Goal: Information Seeking & Learning: Learn about a topic

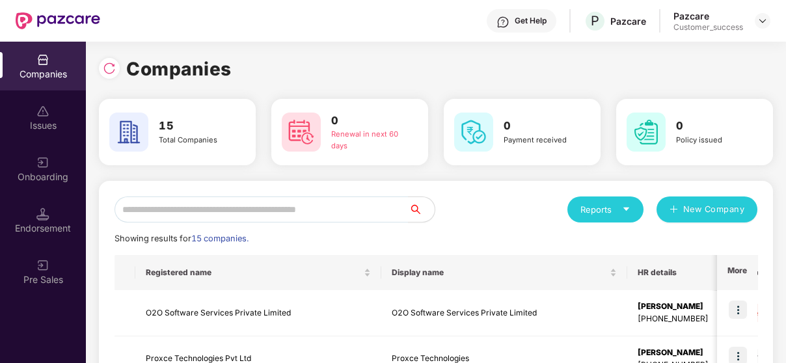
scroll to position [47, 0]
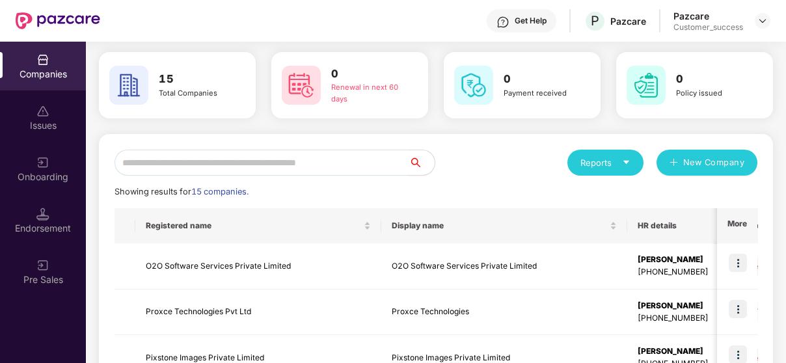
click at [230, 161] on input "text" at bounding box center [262, 163] width 294 height 26
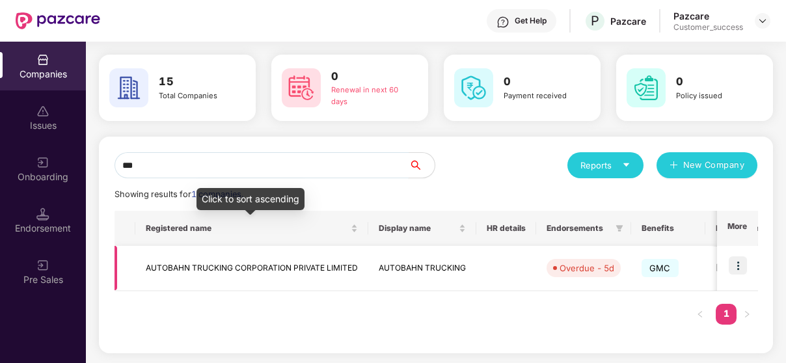
type input "***"
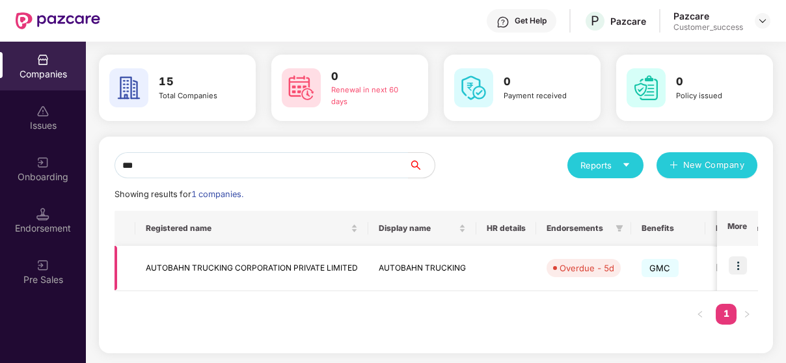
click at [219, 258] on td "AUTOBAHN TRUCKING CORPORATION PRIVATE LIMITED" at bounding box center [251, 268] width 233 height 45
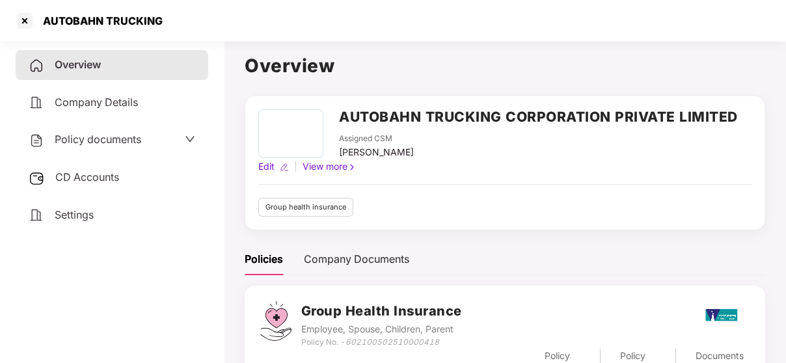
click at [120, 135] on span "Policy documents" at bounding box center [98, 139] width 87 height 13
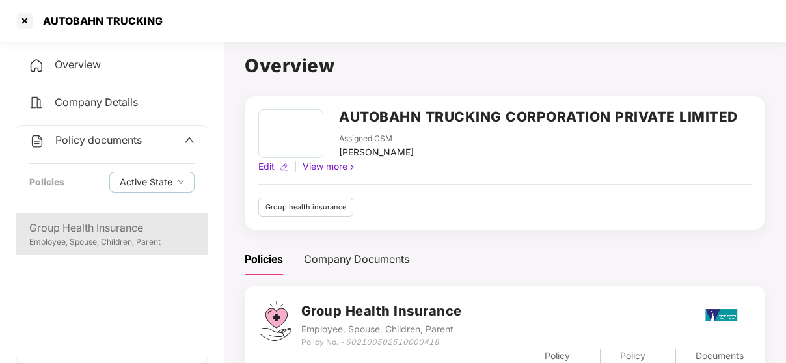
click at [111, 230] on div "Group Health Insurance" at bounding box center [111, 228] width 165 height 16
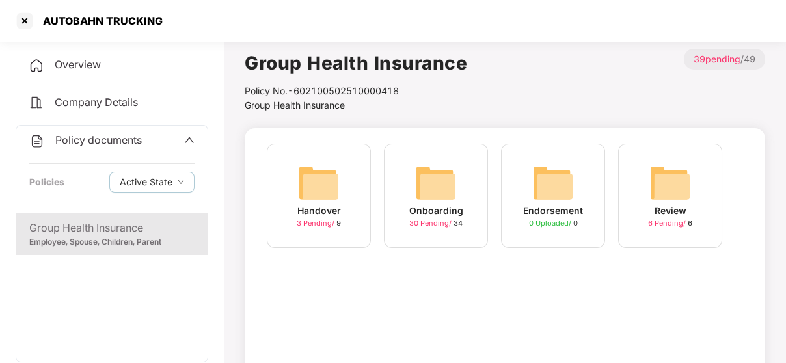
scroll to position [5, 0]
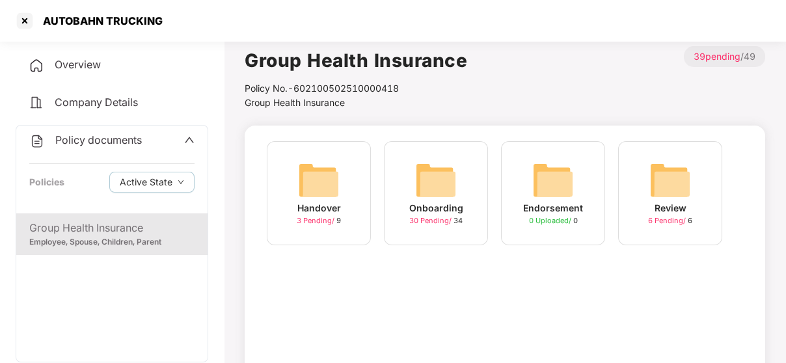
click at [446, 203] on div "Onboarding" at bounding box center [436, 208] width 54 height 14
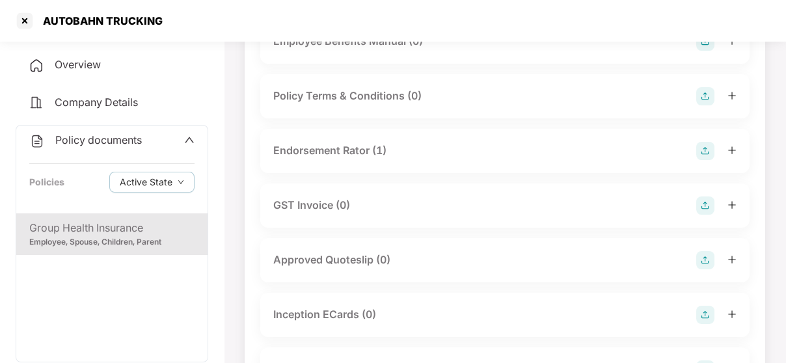
scroll to position [345, 0]
click at [351, 143] on div "Endorsement Rator (1)" at bounding box center [329, 151] width 113 height 16
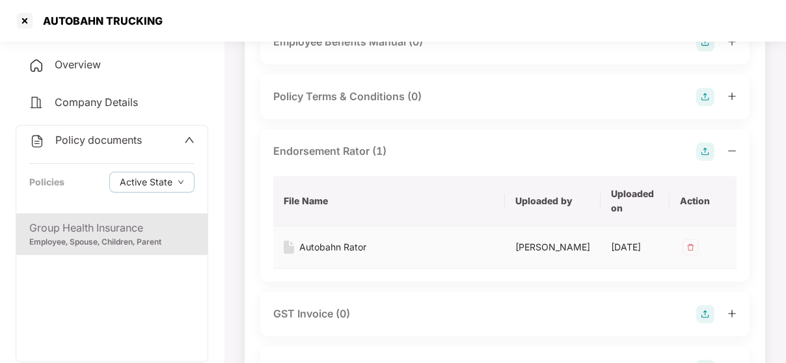
click at [342, 243] on div "Autobahn Rator" at bounding box center [332, 247] width 67 height 14
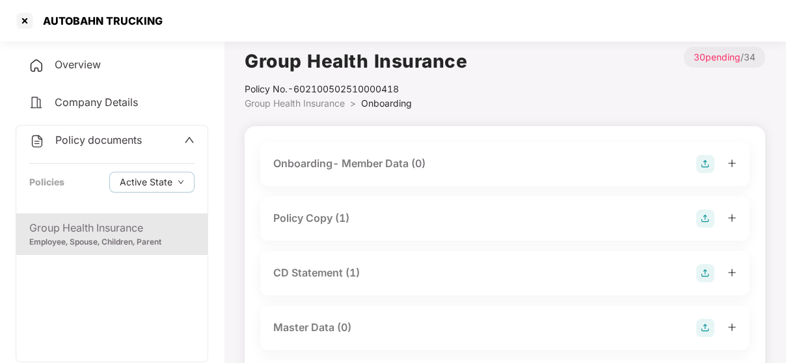
scroll to position [0, 0]
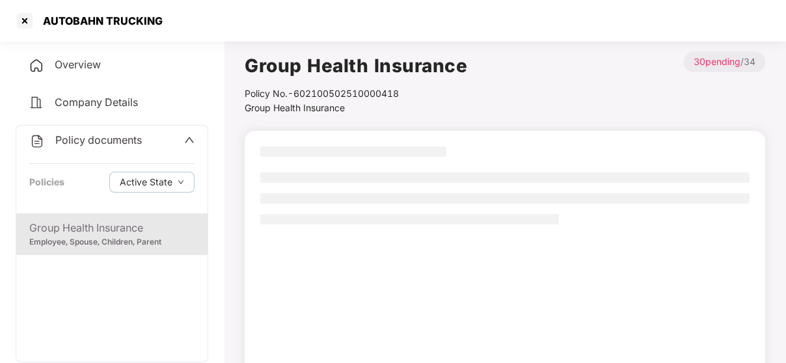
scroll to position [5, 0]
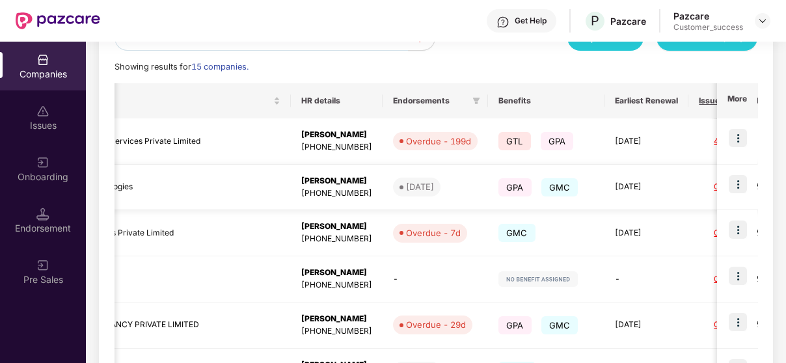
scroll to position [0, 342]
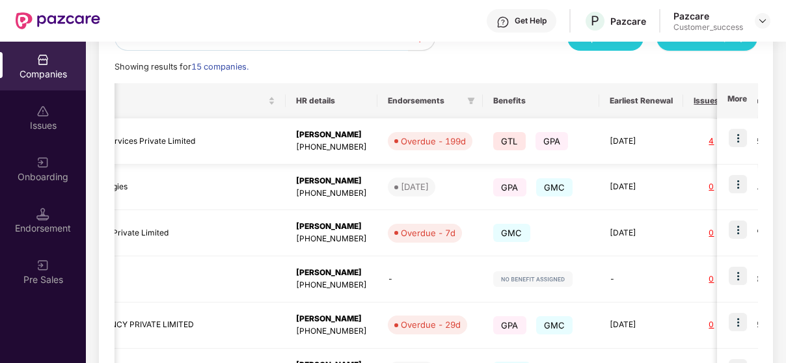
click at [736, 134] on img at bounding box center [738, 138] width 18 height 18
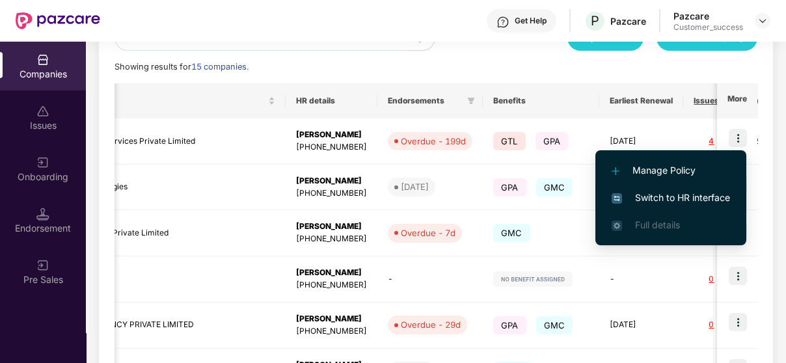
click at [671, 198] on span "Switch to HR interface" at bounding box center [671, 198] width 118 height 14
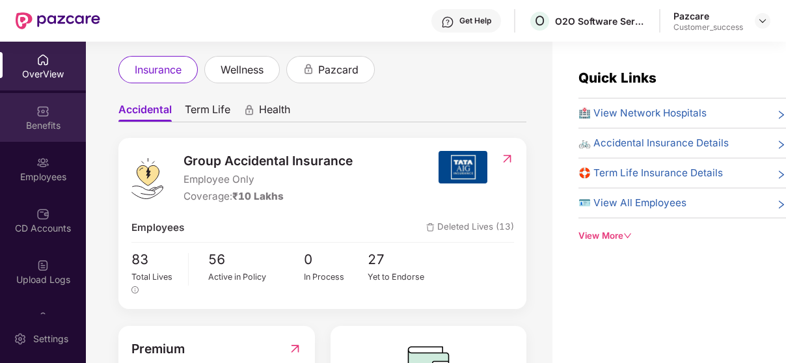
scroll to position [87, 0]
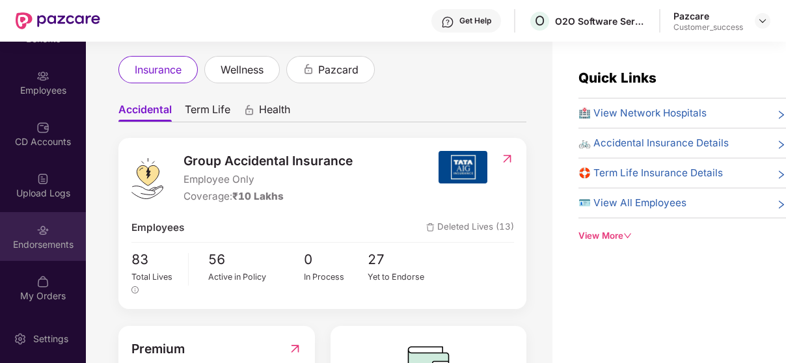
click at [34, 256] on div "Endorsements" at bounding box center [43, 236] width 86 height 49
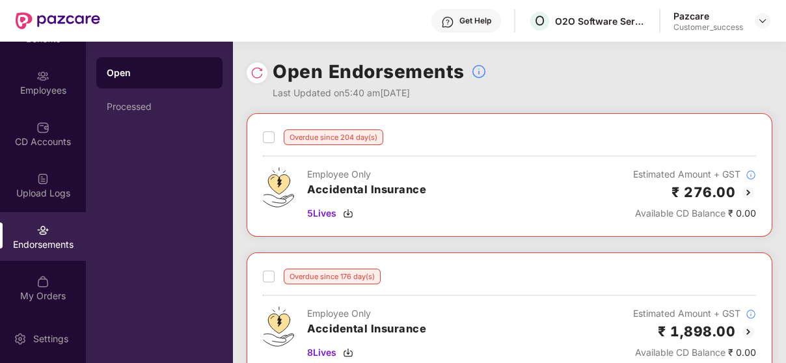
click at [743, 188] on img at bounding box center [748, 193] width 16 height 16
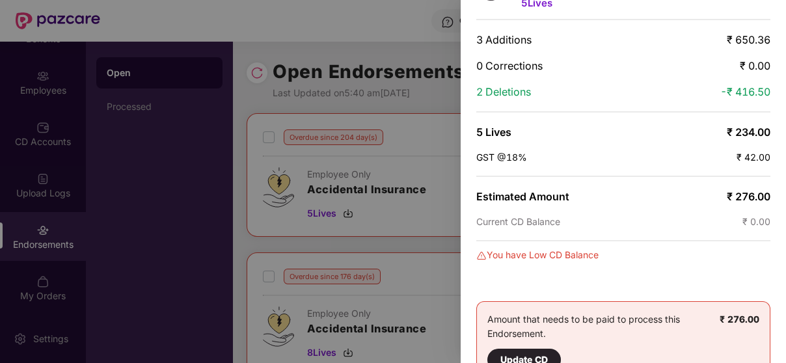
scroll to position [0, 0]
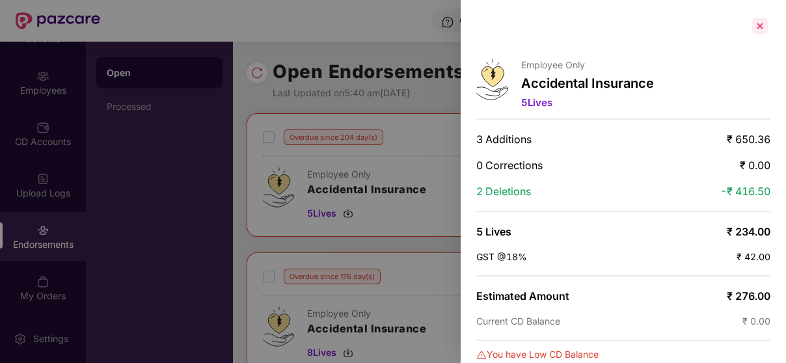
click at [763, 18] on div at bounding box center [760, 26] width 21 height 21
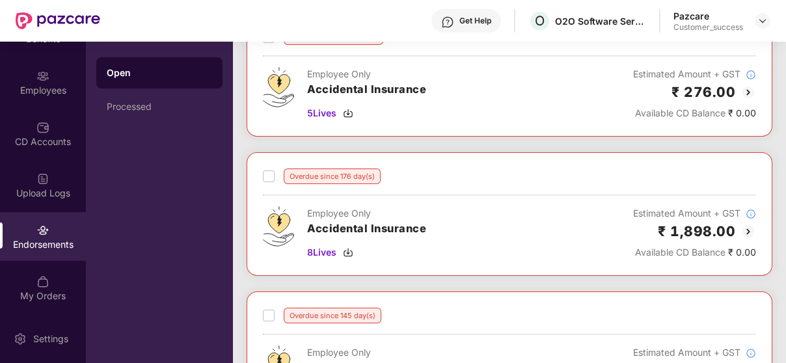
scroll to position [110, 0]
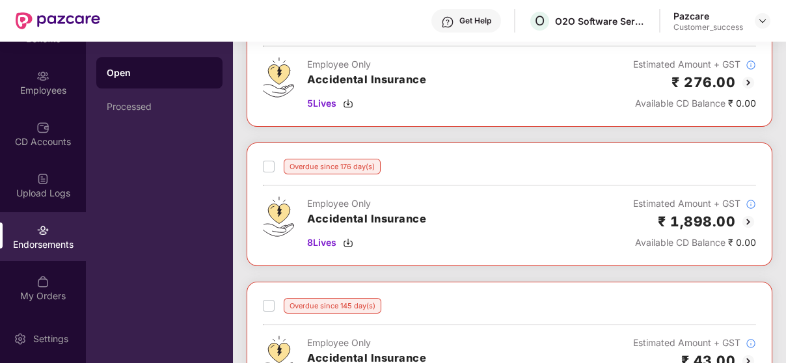
click at [742, 221] on img at bounding box center [748, 222] width 16 height 16
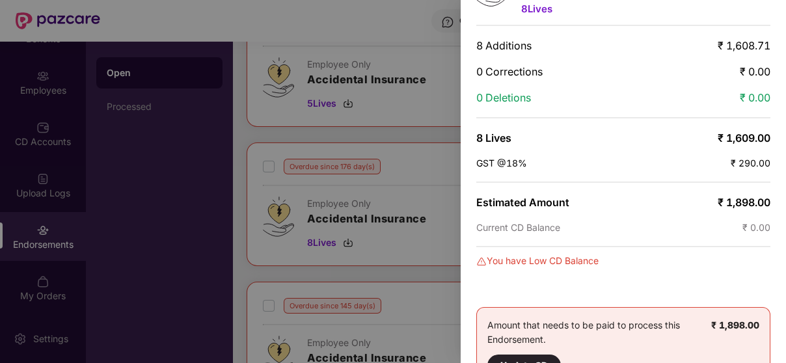
scroll to position [0, 0]
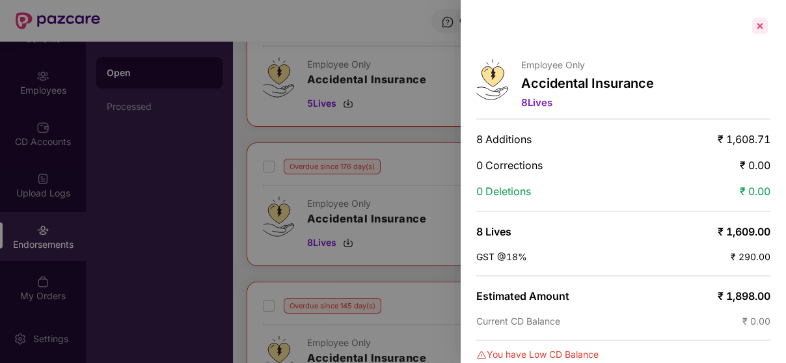
click at [761, 25] on div at bounding box center [760, 26] width 21 height 21
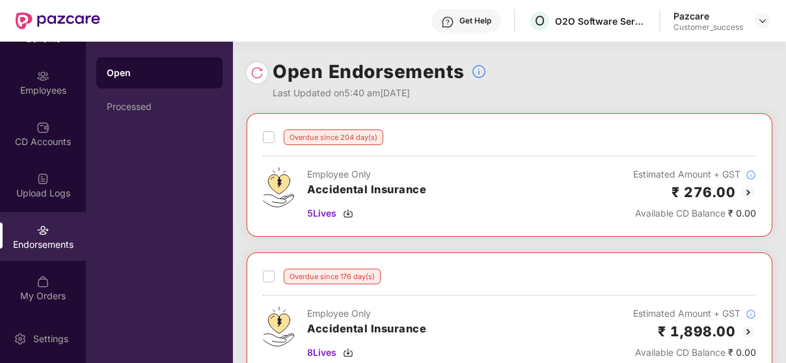
click at [389, 271] on div "Overdue since 176 day(s)" at bounding box center [509, 277] width 493 height 16
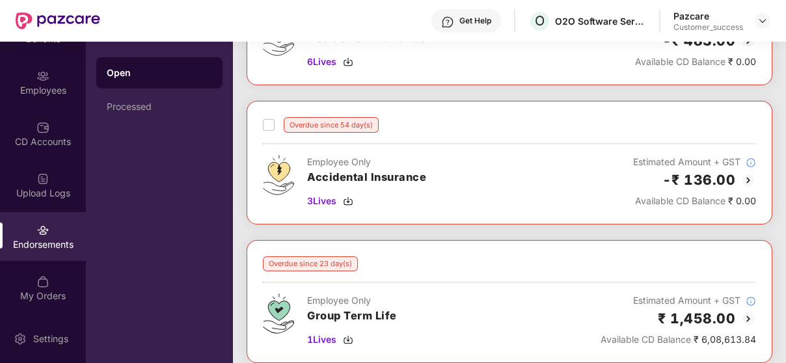
scroll to position [709, 0]
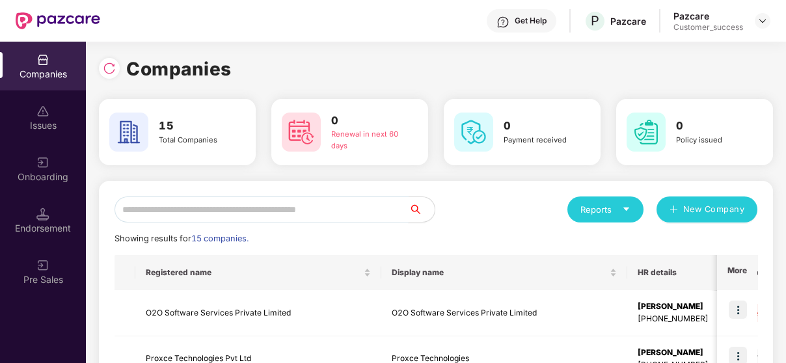
click at [271, 197] on input "text" at bounding box center [262, 209] width 294 height 26
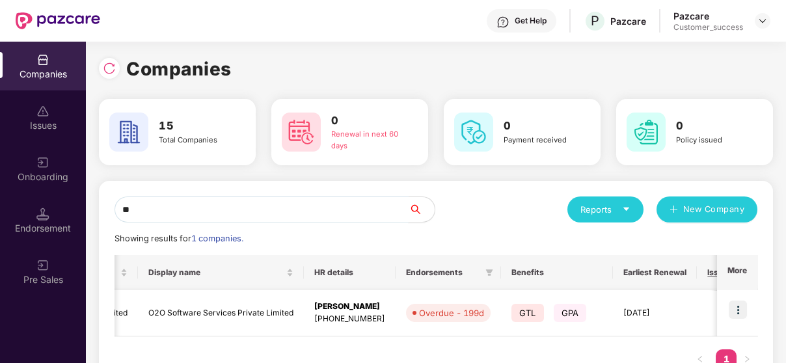
scroll to position [0, 388]
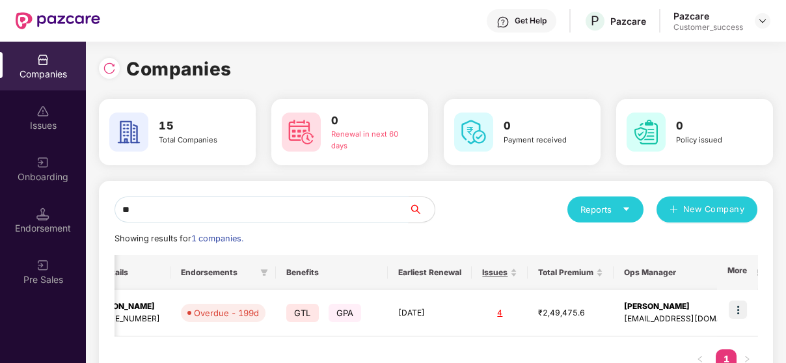
type input "**"
click at [737, 311] on img at bounding box center [738, 310] width 18 height 18
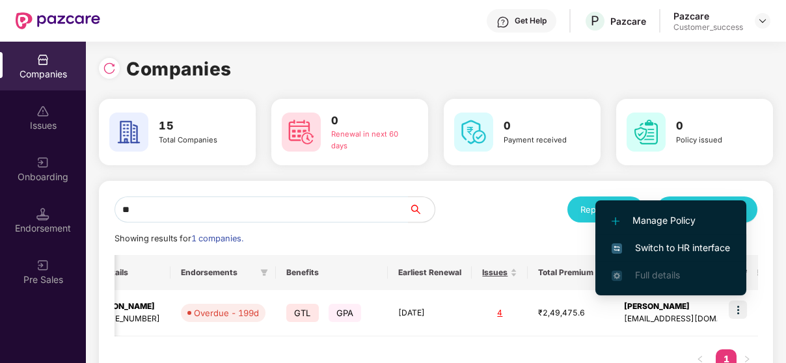
click at [675, 242] on span "Switch to HR interface" at bounding box center [671, 248] width 118 height 14
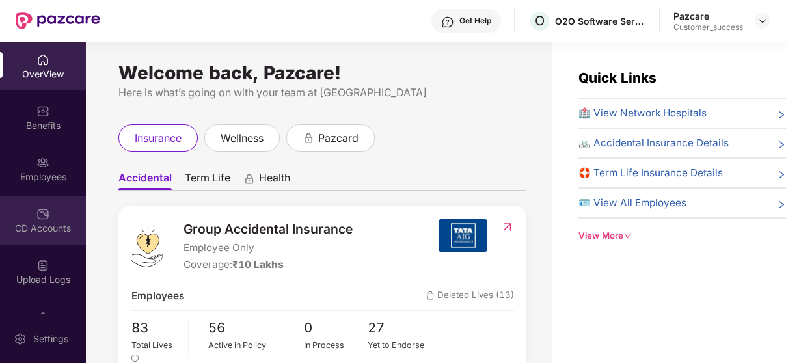
click at [45, 228] on div "CD Accounts" at bounding box center [43, 228] width 86 height 13
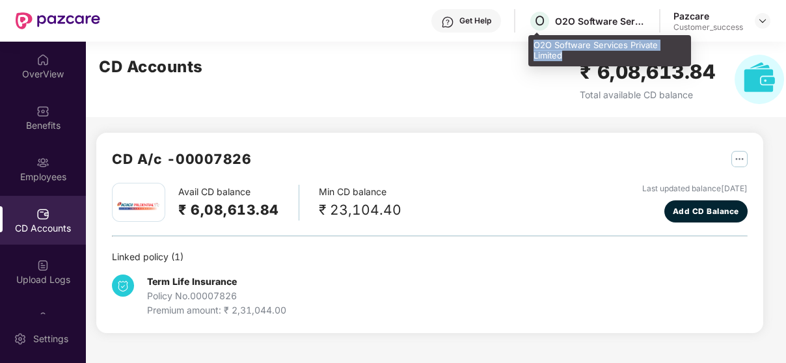
drag, startPoint x: 562, startPoint y: 56, endPoint x: 532, endPoint y: 44, distance: 32.1
click at [532, 44] on div "O2O Software Services Private Limited" at bounding box center [609, 50] width 163 height 31
copy div "O2O Software Services Private Limited"
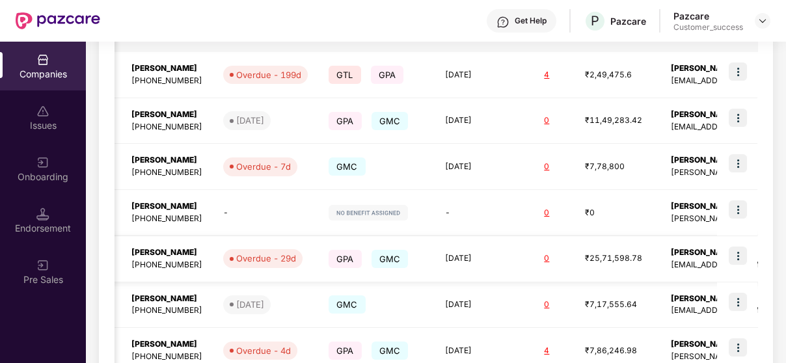
scroll to position [0, 0]
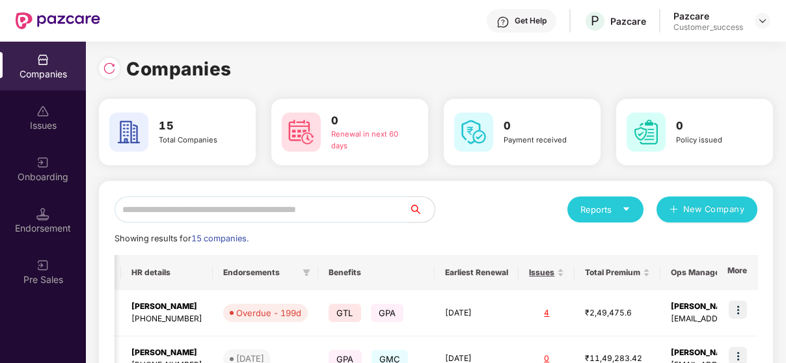
click at [191, 213] on input "text" at bounding box center [262, 209] width 294 height 26
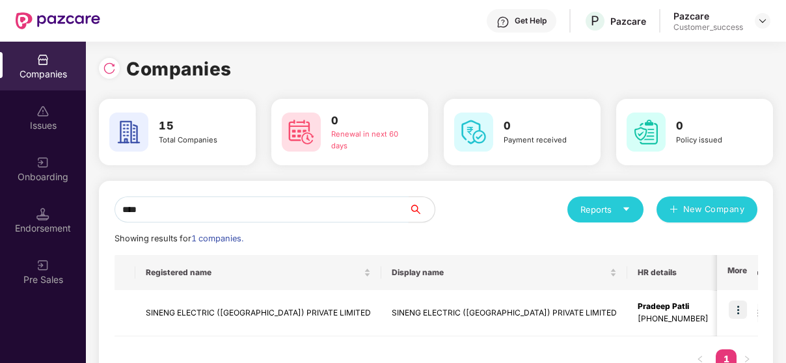
scroll to position [45, 0]
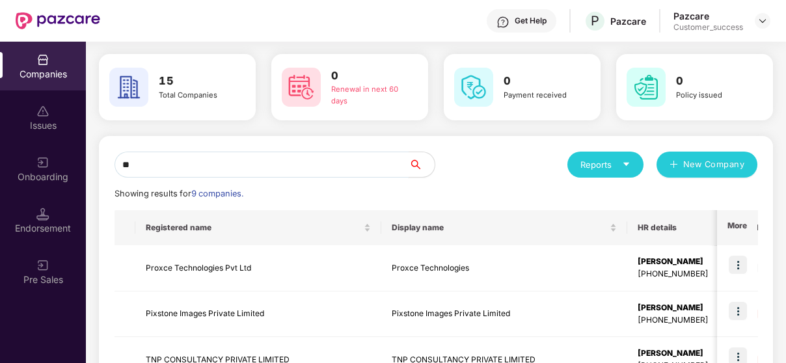
type input "*"
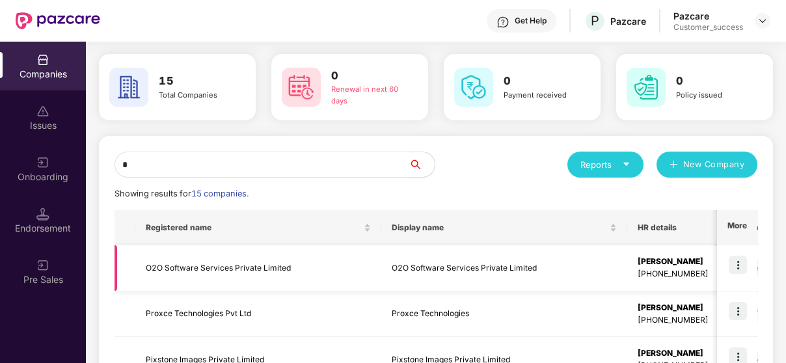
type input "*"
click at [746, 260] on img at bounding box center [738, 265] width 18 height 18
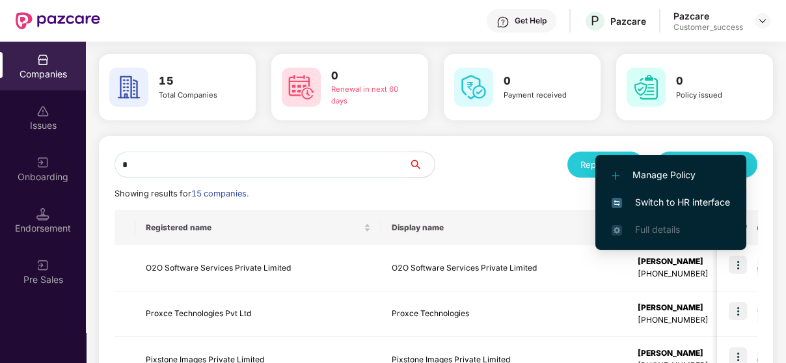
click at [687, 198] on span "Switch to HR interface" at bounding box center [671, 202] width 118 height 14
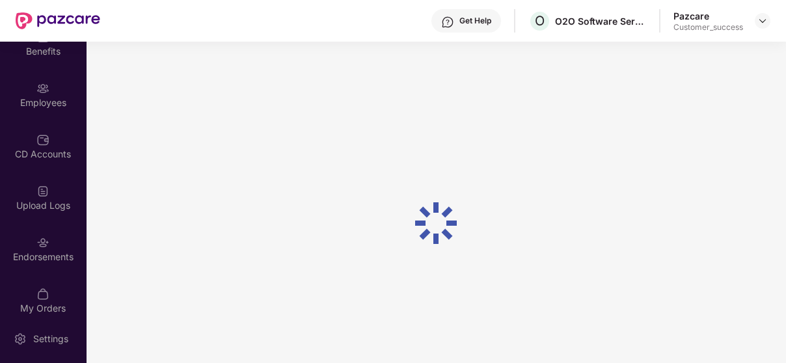
scroll to position [79, 0]
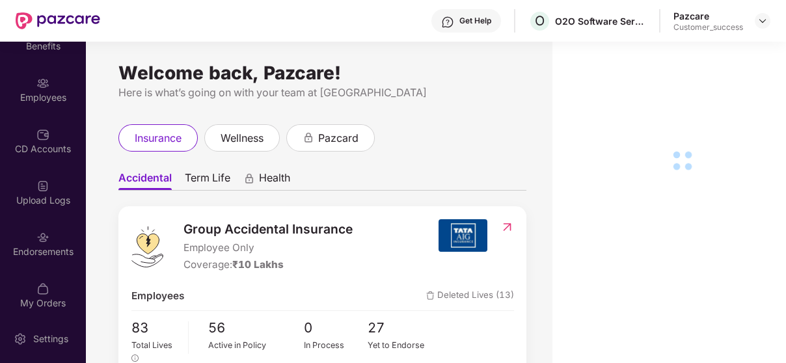
click at [52, 223] on div "Endorsements" at bounding box center [43, 243] width 86 height 49
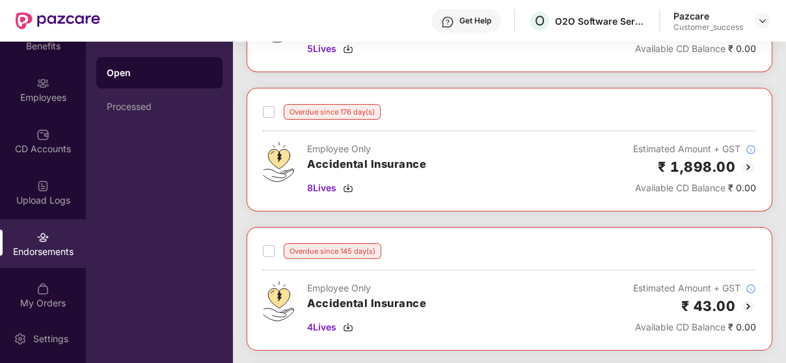
scroll to position [0, 0]
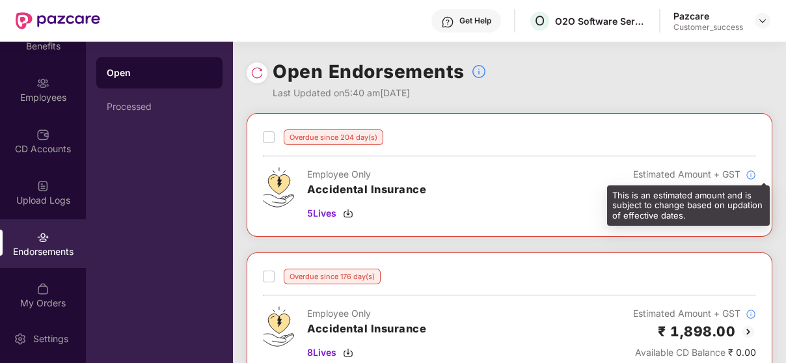
click at [743, 189] on div "This is an estimated amount and is subject to change based on updation of effec…" at bounding box center [688, 205] width 163 height 41
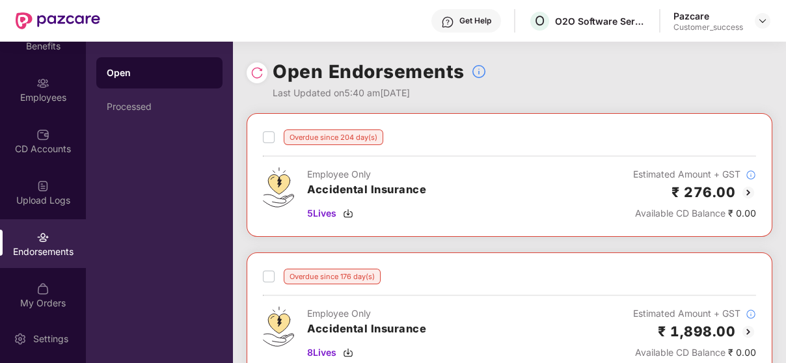
click at [745, 196] on img at bounding box center [748, 193] width 16 height 16
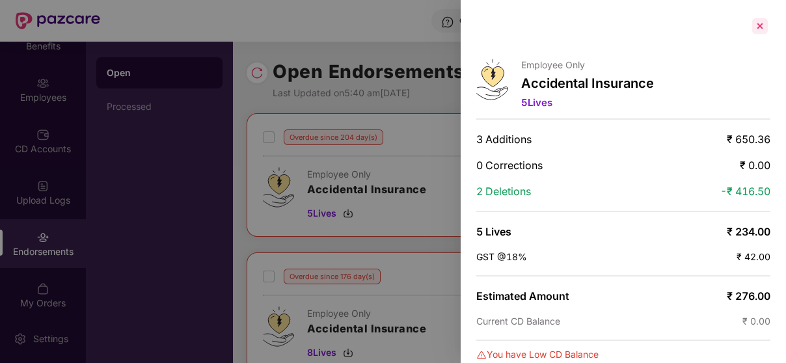
click at [765, 27] on div at bounding box center [760, 26] width 21 height 21
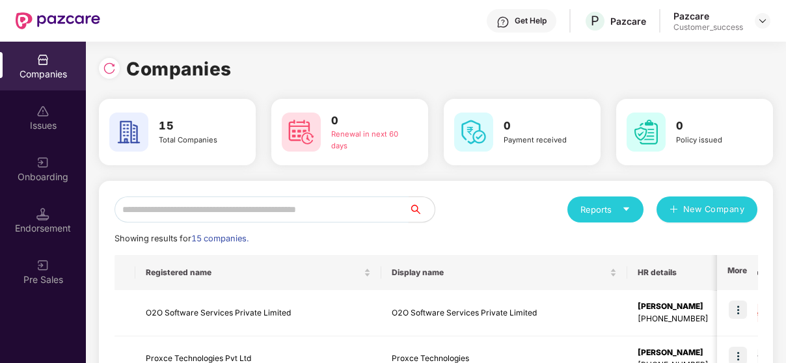
click at [271, 204] on input "text" at bounding box center [262, 209] width 294 height 26
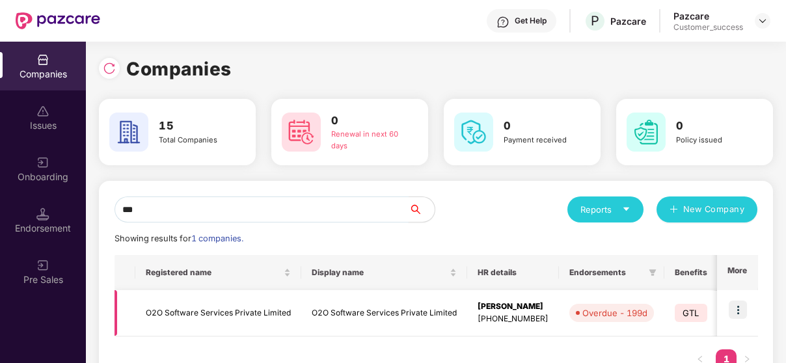
type input "***"
click at [182, 308] on td "O2O Software Services Private Limited" at bounding box center [218, 313] width 166 height 46
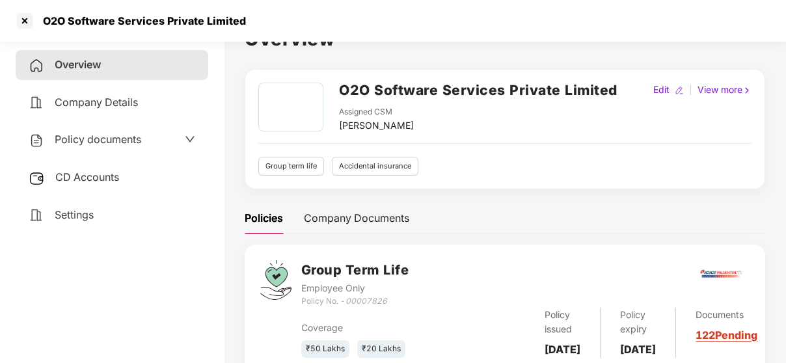
scroll to position [29, 0]
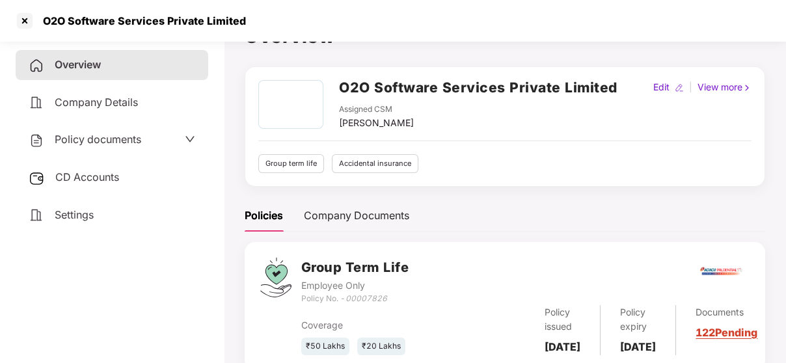
click at [102, 179] on span "CD Accounts" at bounding box center [87, 176] width 64 height 13
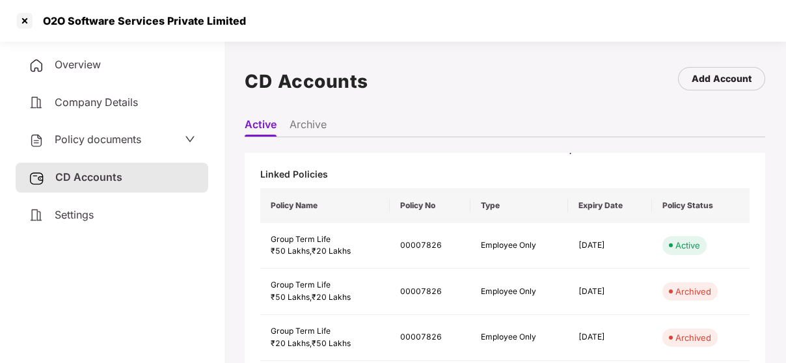
scroll to position [75, 0]
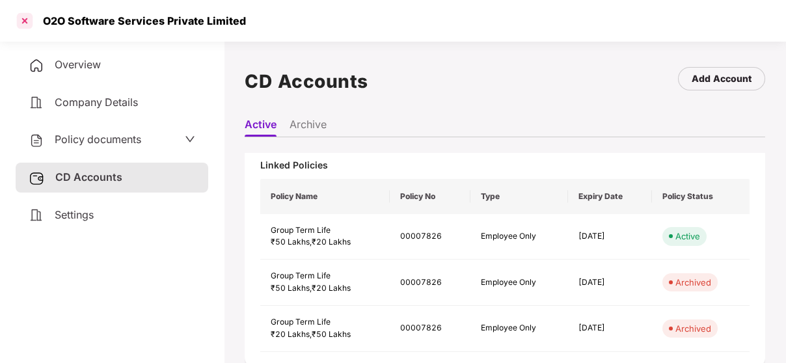
click at [26, 23] on div at bounding box center [24, 20] width 21 height 21
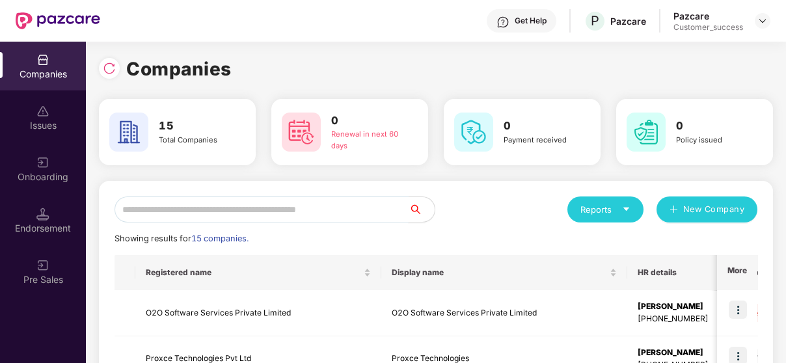
click at [221, 205] on input "text" at bounding box center [262, 209] width 294 height 26
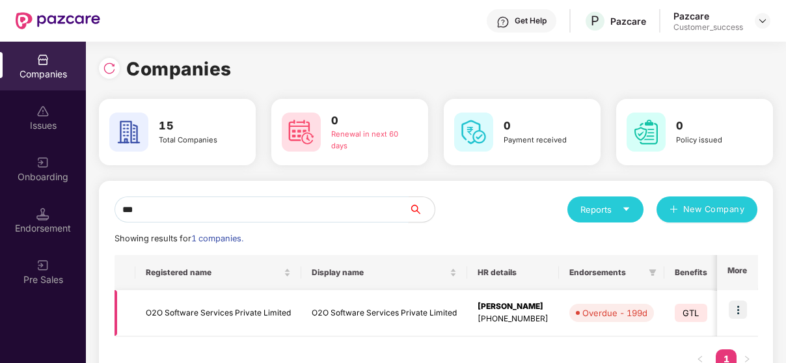
type input "***"
click at [219, 300] on td "O2O Software Services Private Limited" at bounding box center [218, 313] width 166 height 46
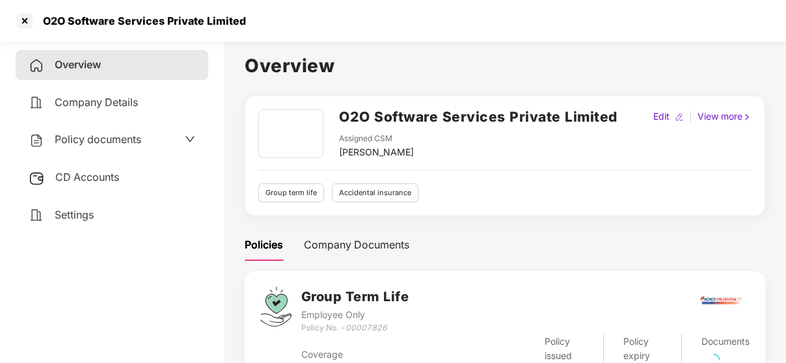
click at [129, 143] on span "Policy documents" at bounding box center [98, 139] width 87 height 13
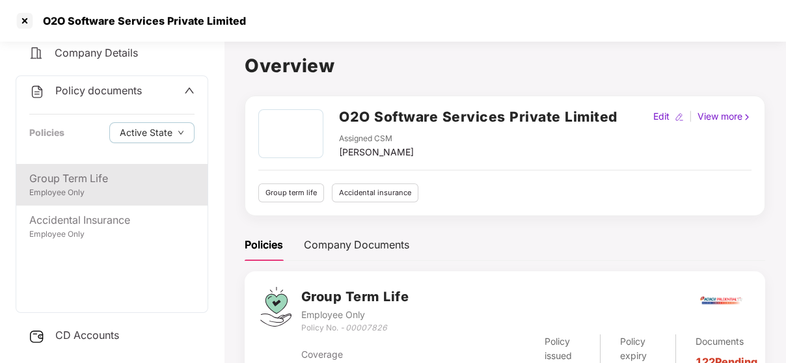
scroll to position [49, 0]
click at [182, 172] on div "Group Term Life" at bounding box center [111, 178] width 165 height 16
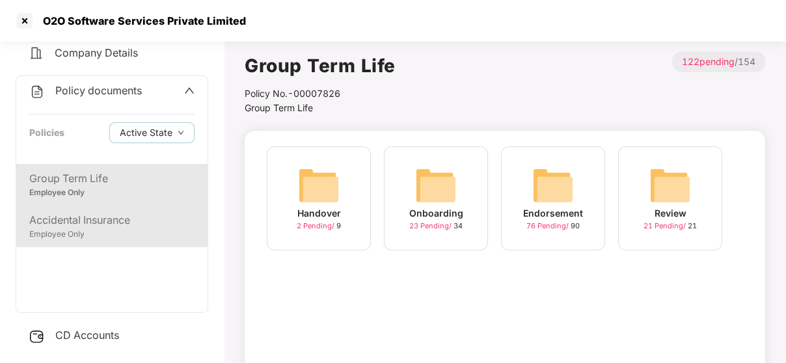
click at [181, 207] on div "Accidental Insurance Employee Only" at bounding box center [111, 227] width 191 height 42
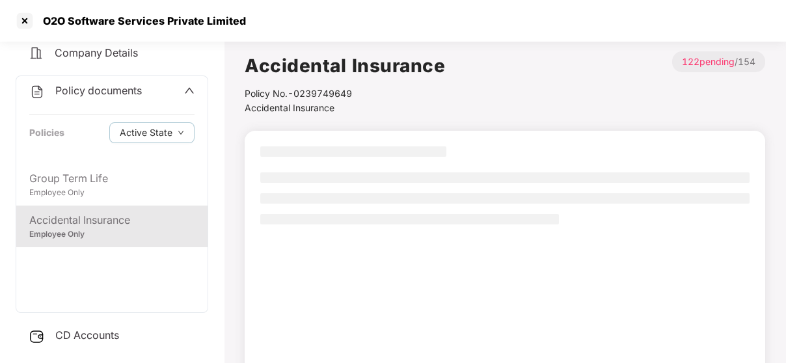
scroll to position [0, 0]
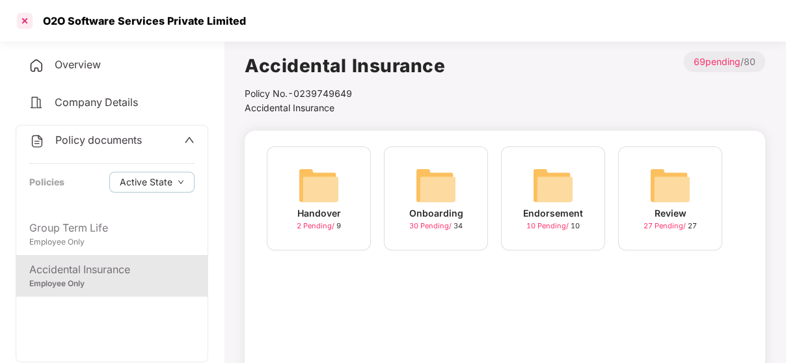
click at [24, 23] on div at bounding box center [24, 20] width 21 height 21
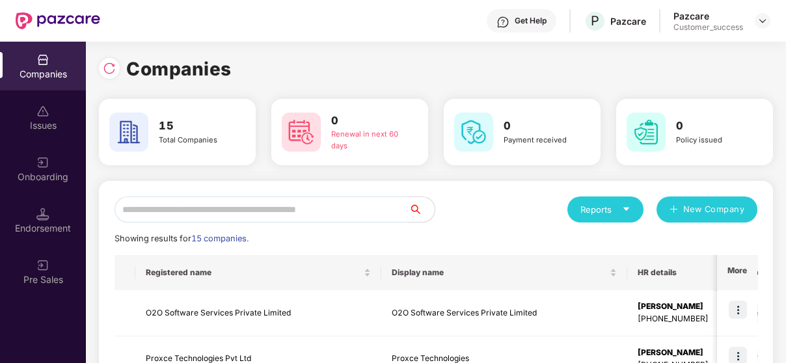
click at [277, 210] on input "text" at bounding box center [262, 209] width 294 height 26
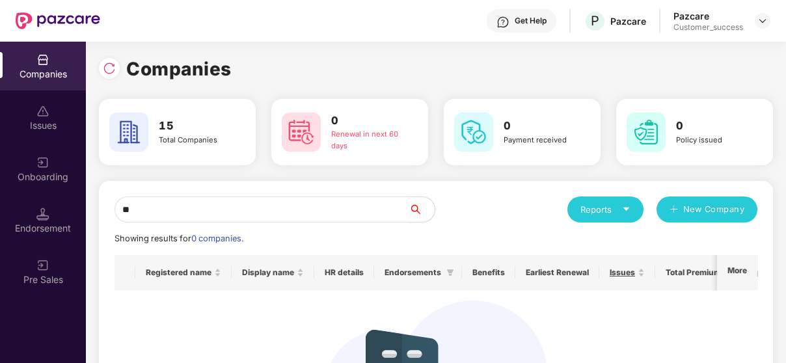
type input "*"
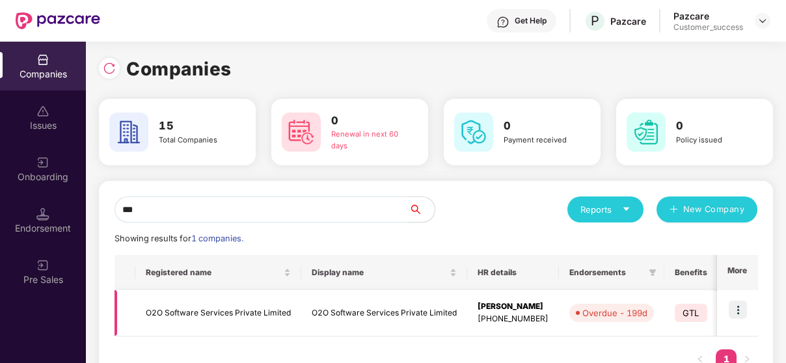
type input "***"
click at [212, 308] on td "O2O Software Services Private Limited" at bounding box center [218, 313] width 166 height 46
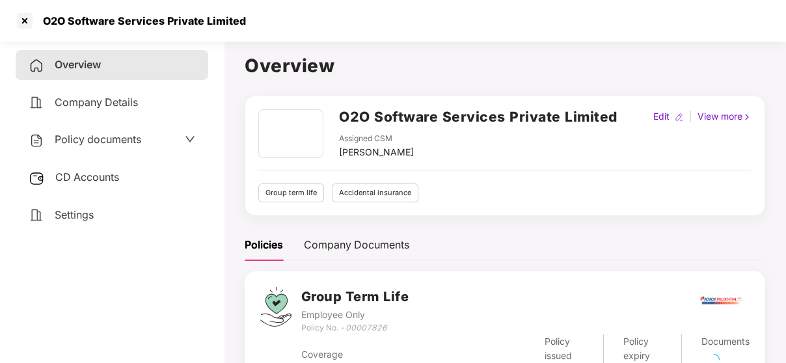
click at [81, 146] on span "Policy documents" at bounding box center [98, 139] width 87 height 13
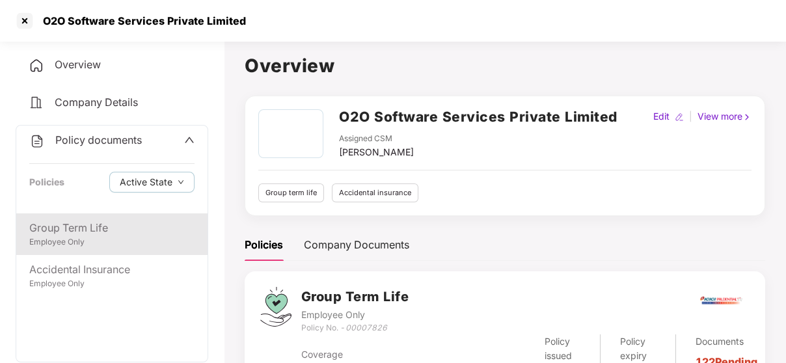
click at [111, 251] on div "Group Term Life Employee Only" at bounding box center [111, 234] width 191 height 42
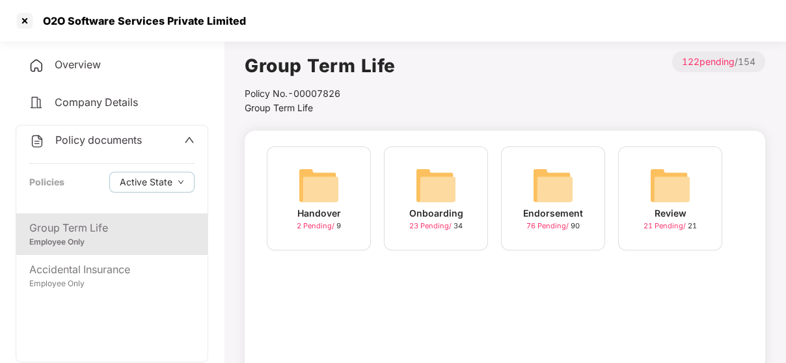
scroll to position [48, 0]
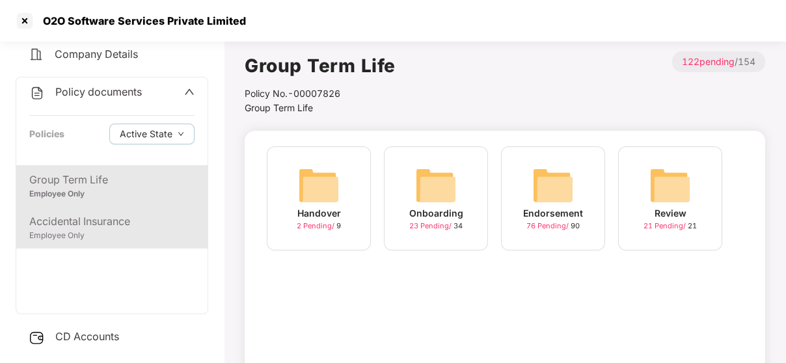
click at [134, 213] on div "Accidental Insurance Employee Only" at bounding box center [111, 228] width 191 height 42
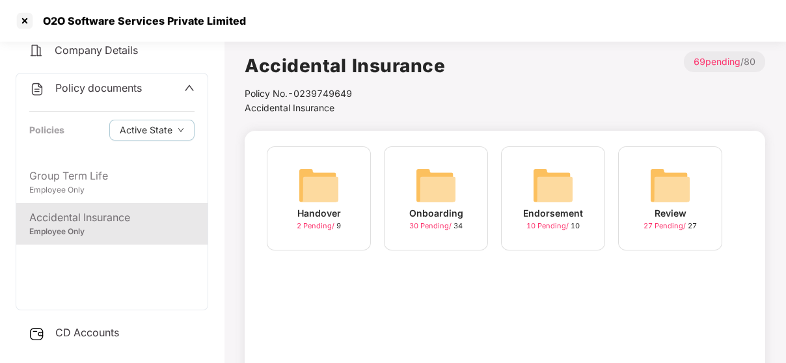
scroll to position [75, 0]
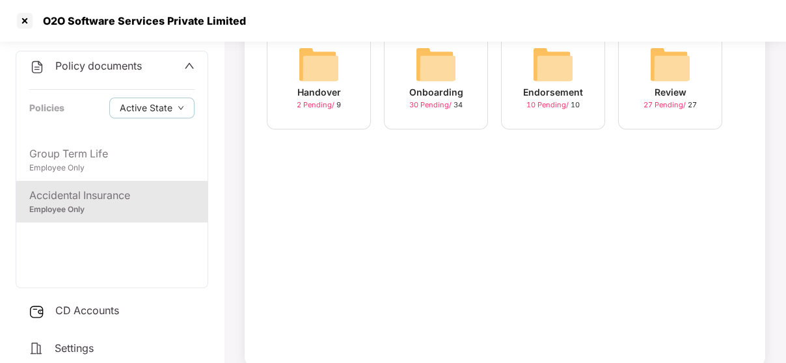
click at [135, 303] on div "CD Accounts" at bounding box center [112, 311] width 193 height 30
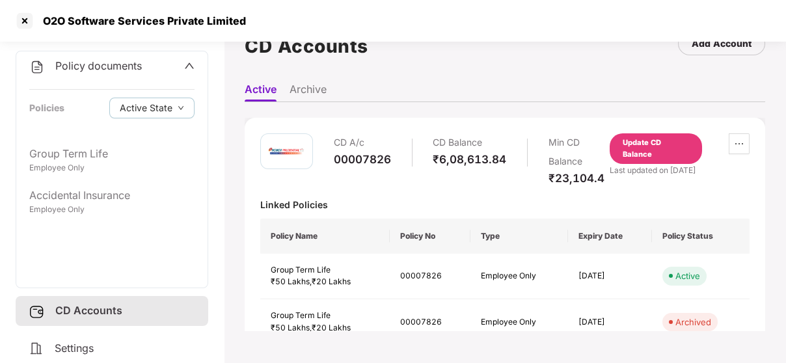
scroll to position [0, 0]
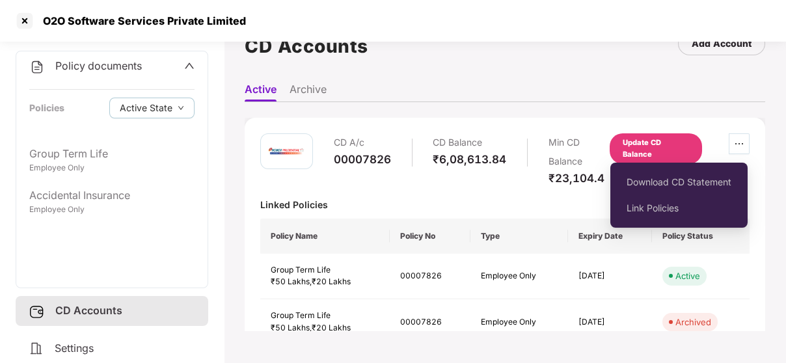
click at [729, 147] on span "ellipsis" at bounding box center [739, 144] width 20 height 10
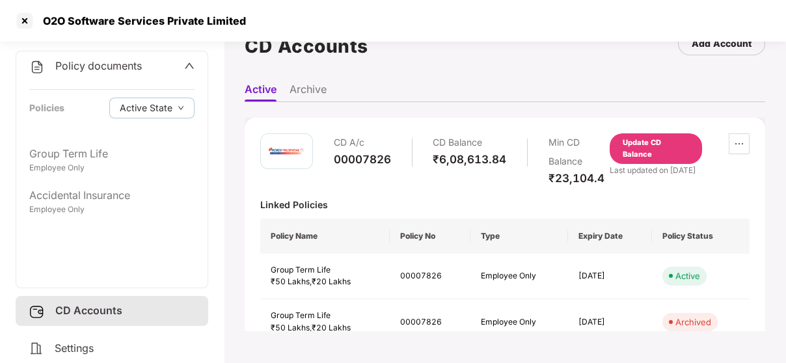
click at [515, 203] on div "Linked Policies" at bounding box center [504, 204] width 489 height 12
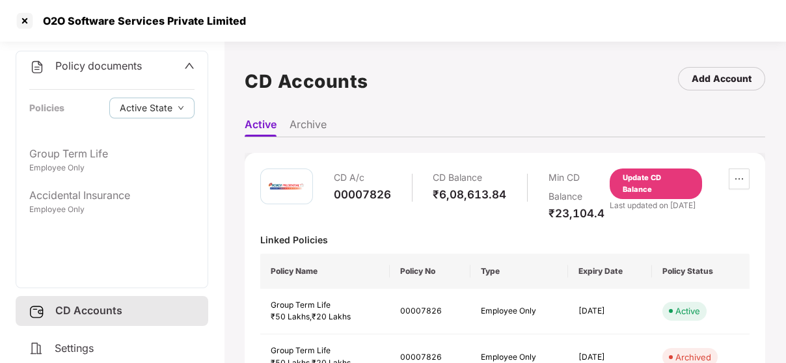
click at [319, 128] on li "Archive" at bounding box center [308, 127] width 37 height 19
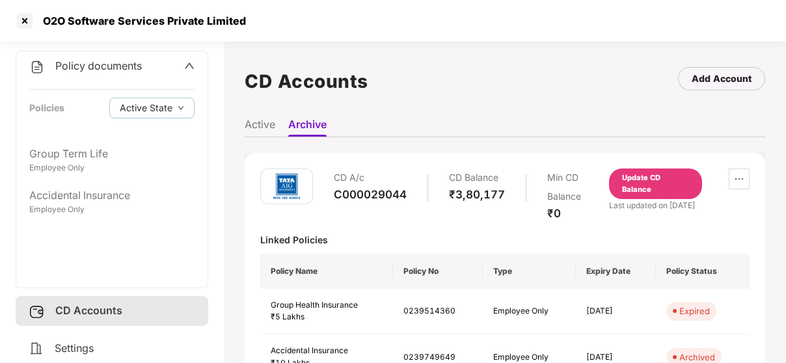
click at [258, 126] on li "Active" at bounding box center [260, 127] width 31 height 19
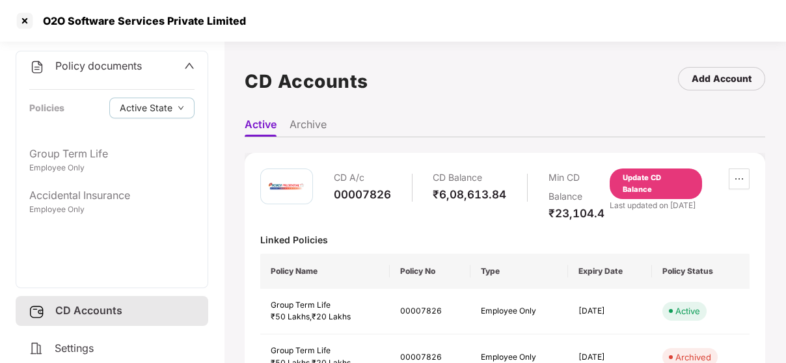
click at [305, 120] on li "Archive" at bounding box center [308, 127] width 37 height 19
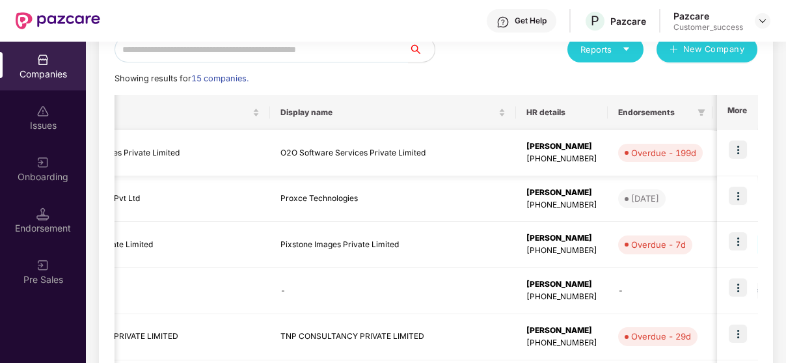
scroll to position [0, 76]
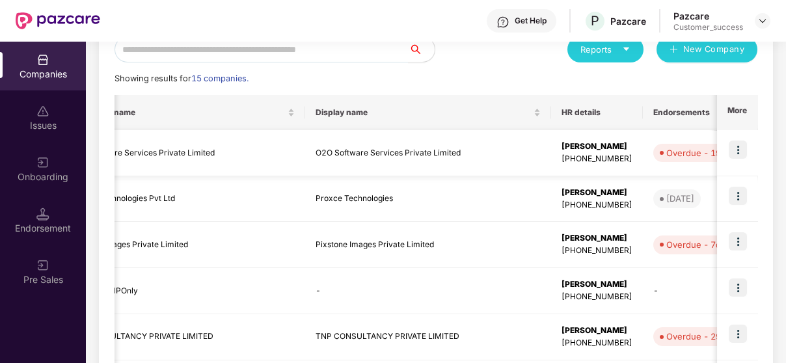
click at [643, 143] on td "Overdue - 199d" at bounding box center [695, 153] width 105 height 46
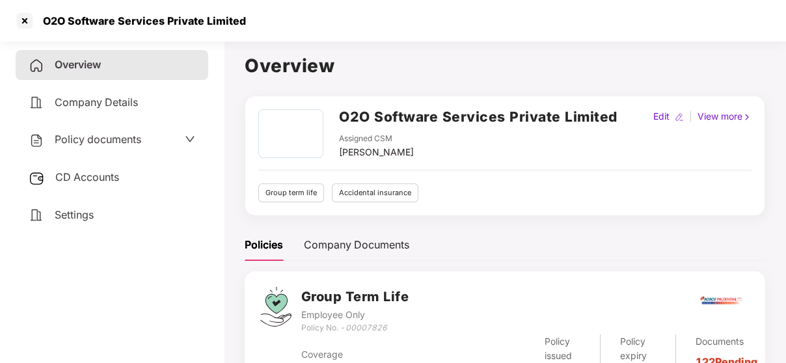
click at [96, 144] on span "Policy documents" at bounding box center [98, 139] width 87 height 13
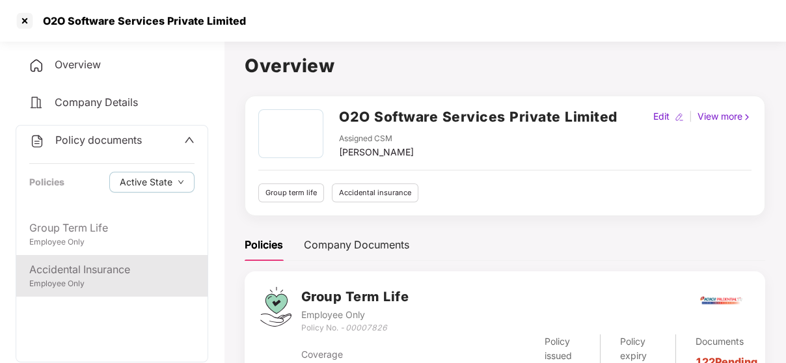
click at [77, 284] on div "Employee Only" at bounding box center [111, 284] width 165 height 12
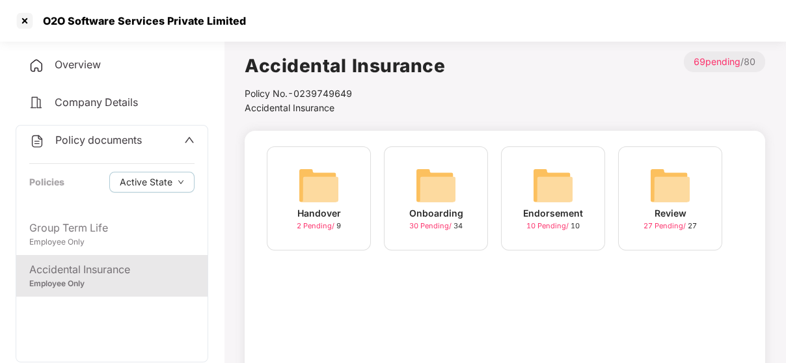
click at [452, 203] on img at bounding box center [436, 186] width 42 height 42
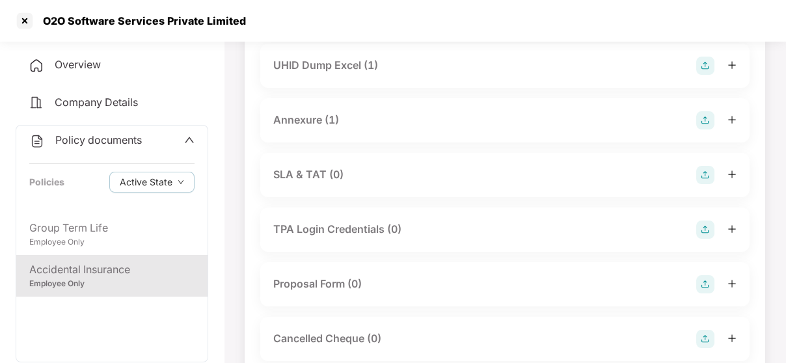
scroll to position [0, 0]
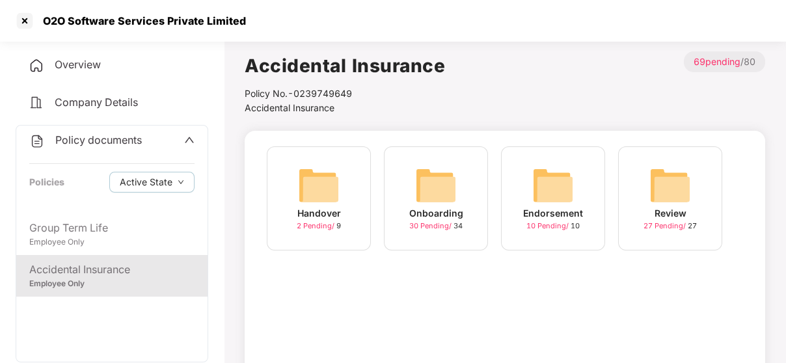
click at [504, 187] on div "Endorsement 10 Pending / 10" at bounding box center [553, 198] width 104 height 104
click at [277, 183] on div "Handover 2 Pending / 9" at bounding box center [319, 198] width 104 height 104
click at [418, 200] on img at bounding box center [436, 186] width 42 height 42
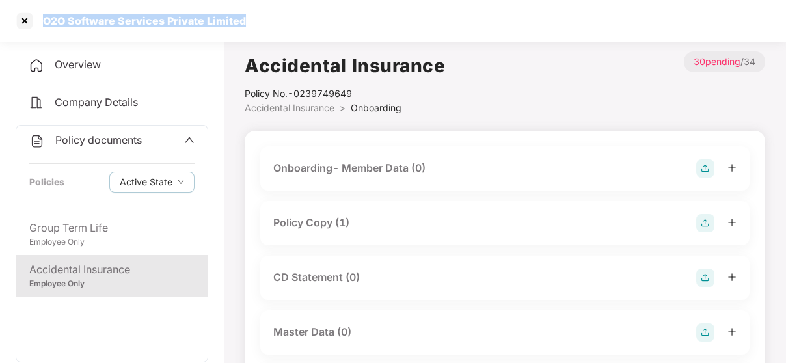
drag, startPoint x: 41, startPoint y: 22, endPoint x: 253, endPoint y: 16, distance: 212.2
click at [253, 16] on div "O2O Software Services Private Limited" at bounding box center [393, 21] width 786 height 42
copy div "O2O Software Services Private Limited"
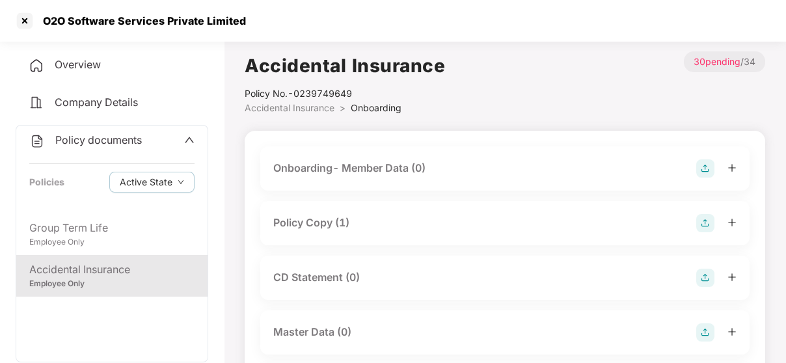
click at [305, 223] on div "Policy Copy (1)" at bounding box center [311, 223] width 76 height 16
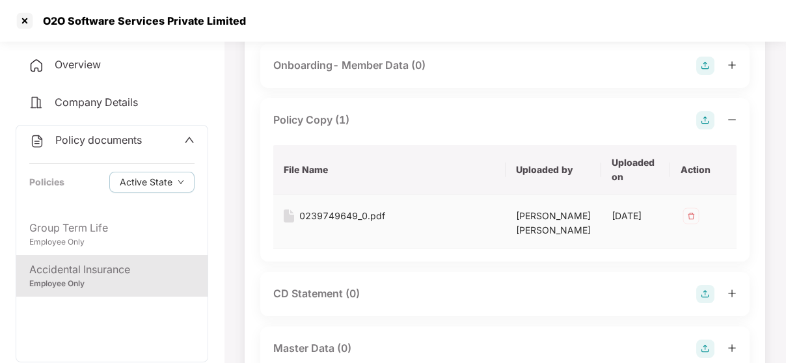
scroll to position [107, 0]
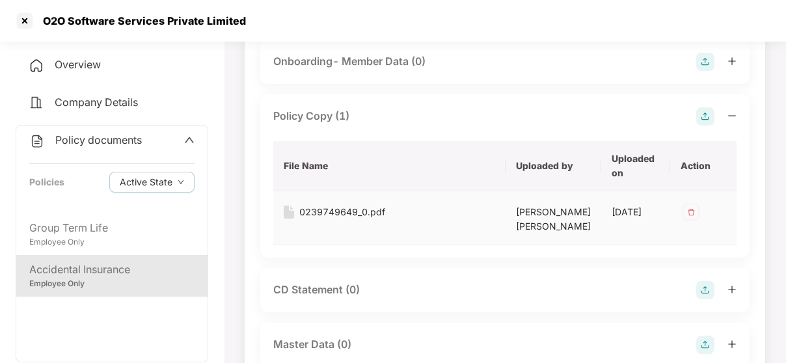
click at [377, 209] on div "0239749649_0.pdf" at bounding box center [342, 212] width 86 height 14
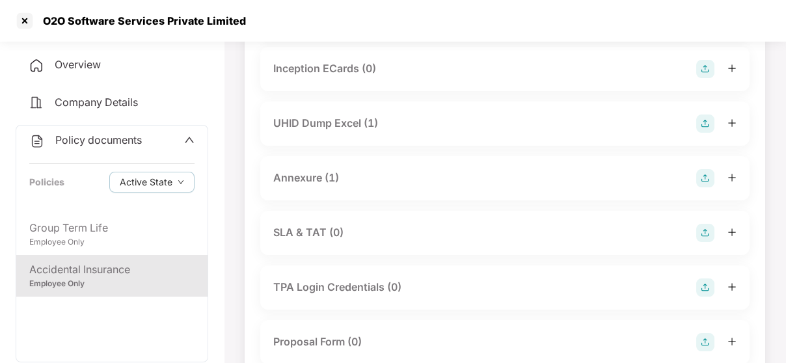
scroll to position [707, 0]
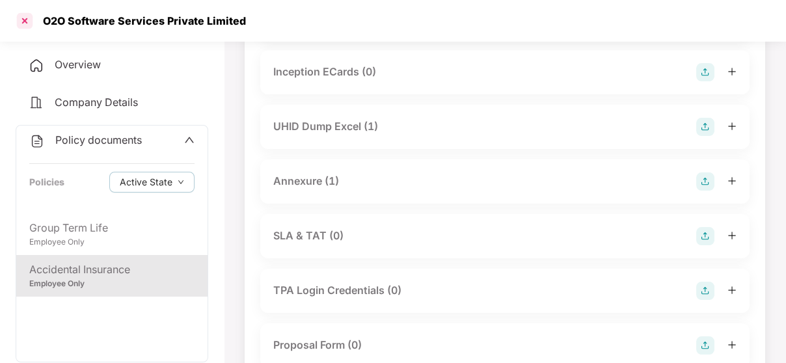
click at [15, 19] on div at bounding box center [24, 20] width 21 height 21
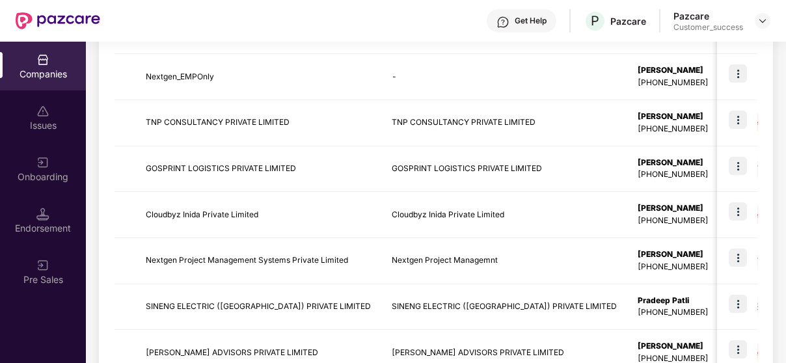
scroll to position [459, 0]
